Goal: Transaction & Acquisition: Download file/media

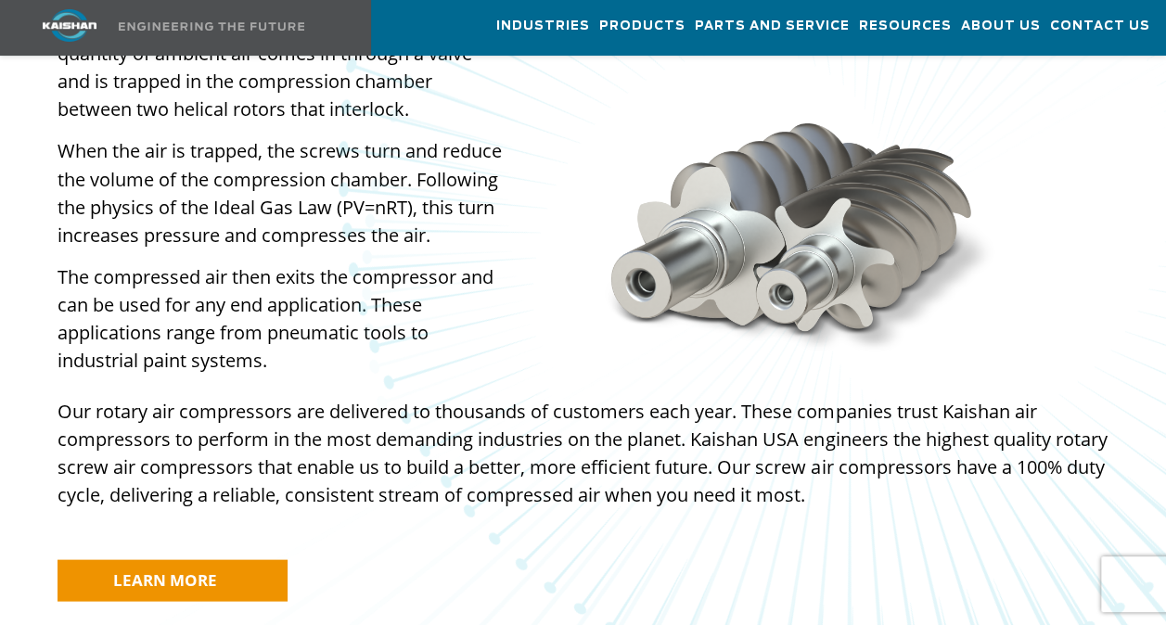
scroll to position [1206, 0]
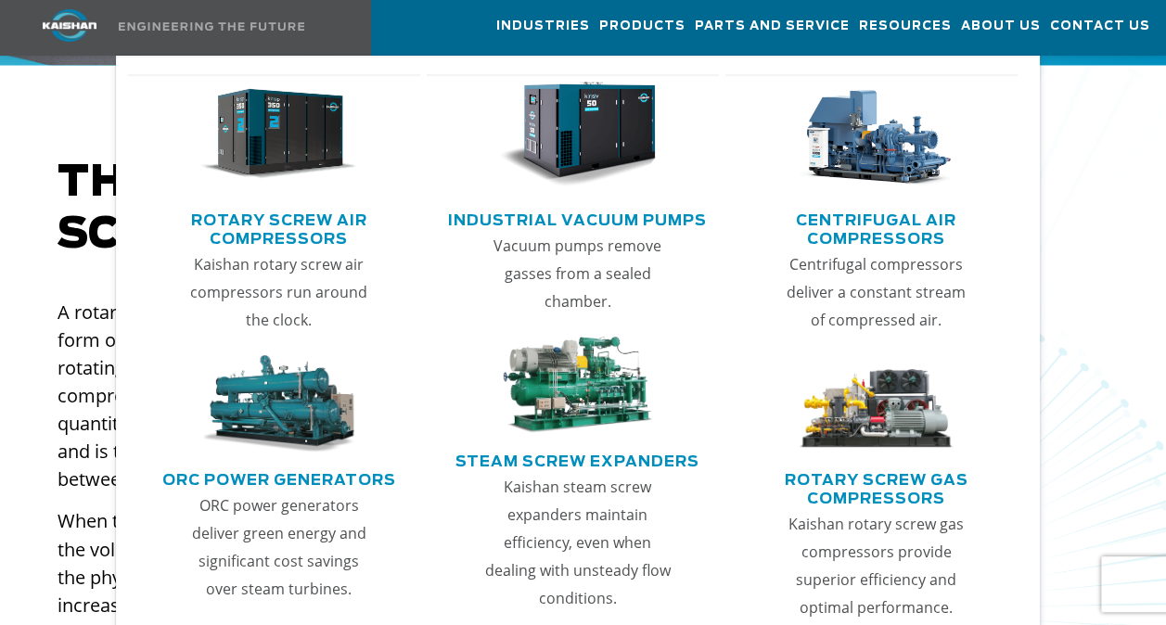
click at [327, 218] on link "Rotary Screw Air Compressors" at bounding box center [279, 227] width 284 height 46
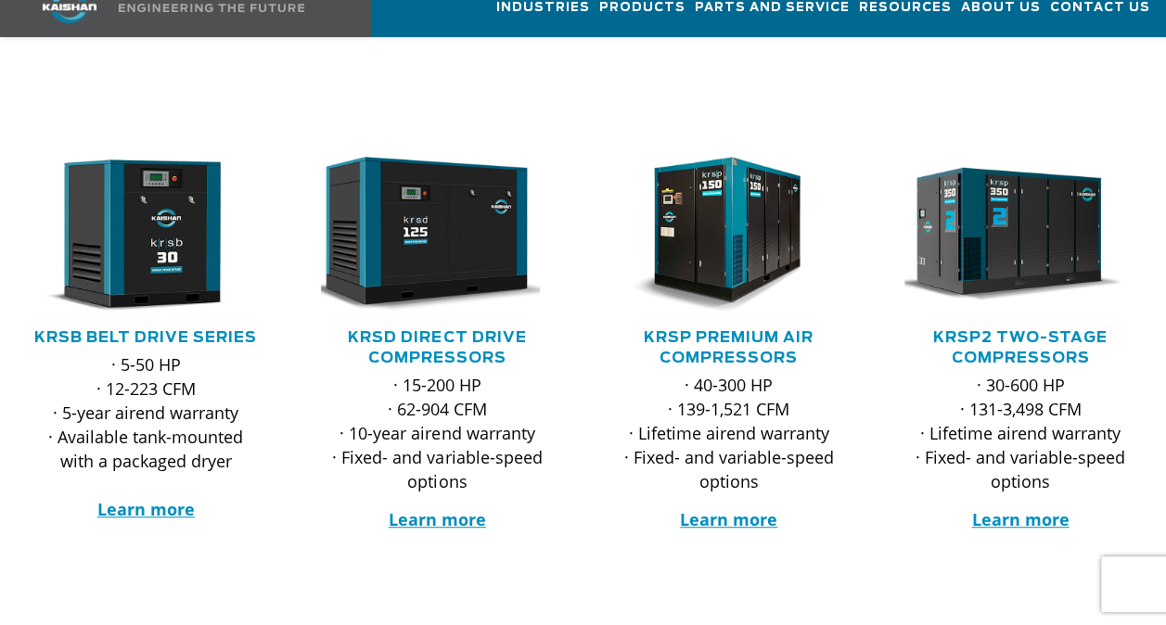
scroll to position [278, 0]
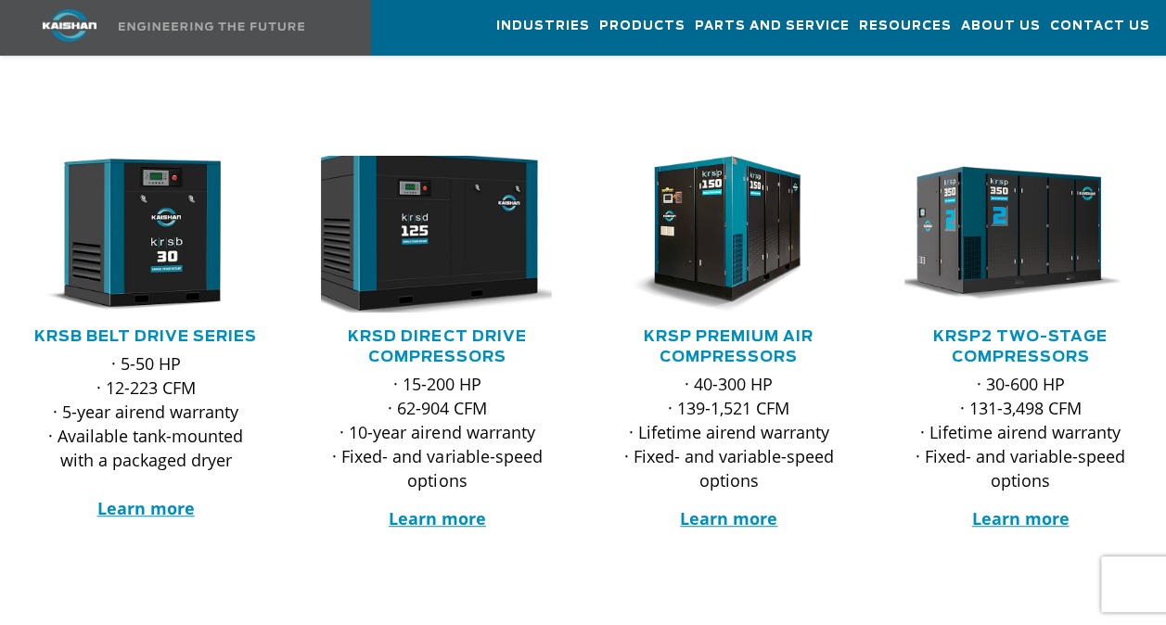
click at [426, 221] on img at bounding box center [424, 234] width 256 height 173
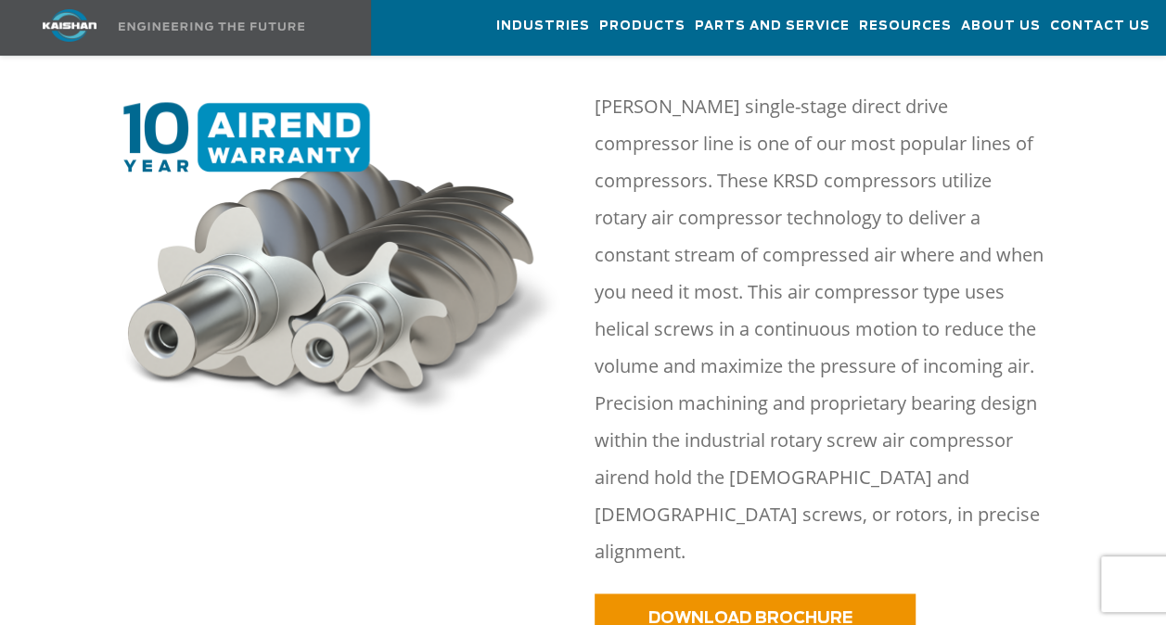
scroll to position [928, 0]
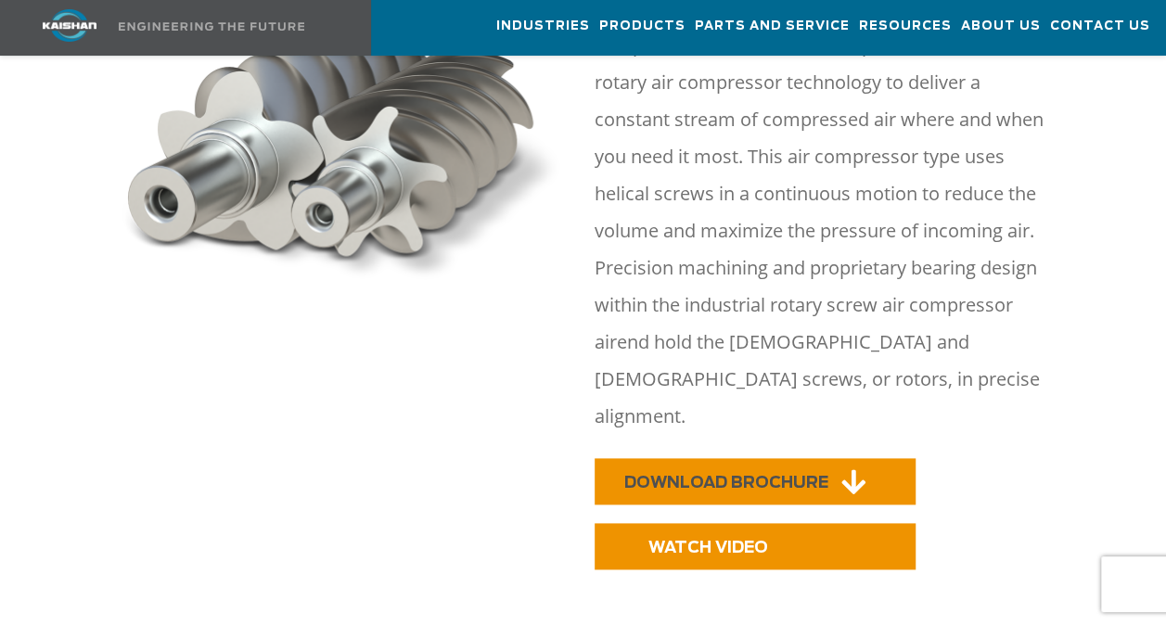
click at [768, 475] on span "DOWNLOAD BROCHURE" at bounding box center [726, 483] width 204 height 16
